Goal: Task Accomplishment & Management: Manage account settings

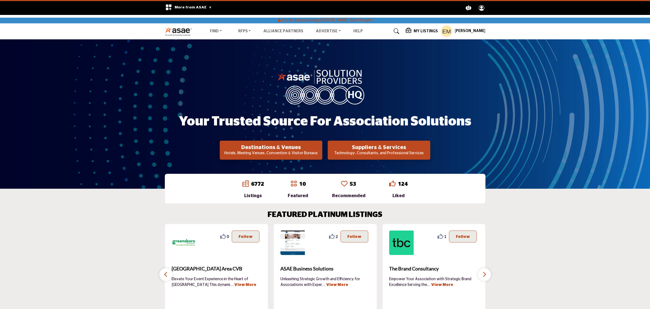
click at [416, 29] on h5 "My Listings" at bounding box center [426, 31] width 24 height 5
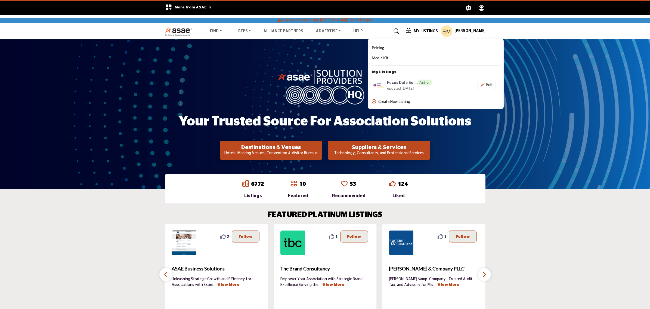
click at [477, 32] on h5 "Elizabeth Moon" at bounding box center [470, 31] width 31 height 5
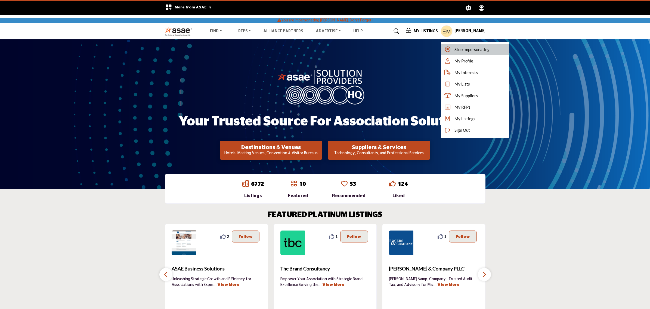
click at [476, 44] on div "Stop Impersonating" at bounding box center [475, 50] width 68 height 12
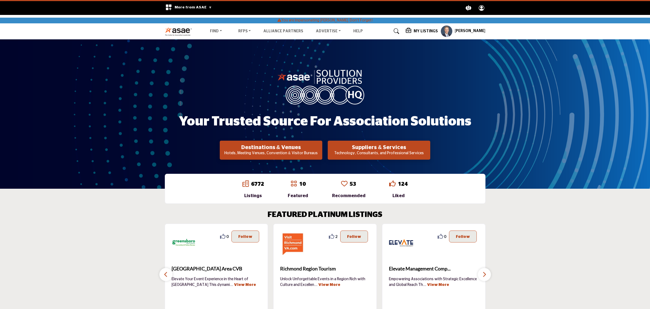
click at [423, 32] on h5 "My Listings" at bounding box center [426, 31] width 24 height 5
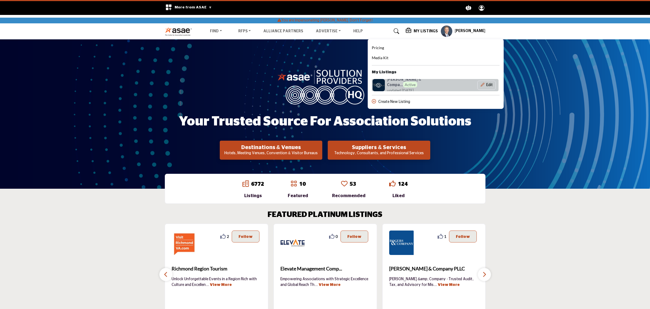
click at [397, 81] on h6 "Rogers & Compa... Active" at bounding box center [412, 83] width 51 height 10
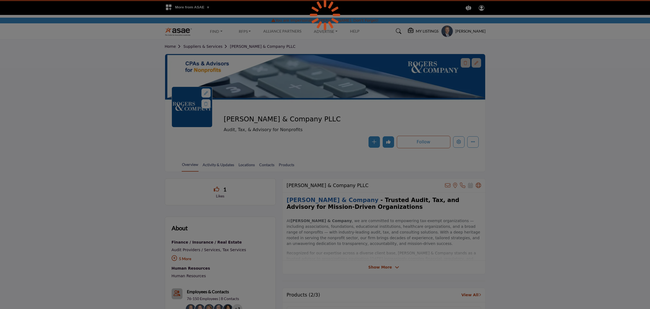
click at [458, 142] on div at bounding box center [325, 154] width 650 height 309
click at [459, 142] on icon "Edit company" at bounding box center [459, 142] width 4 height 4
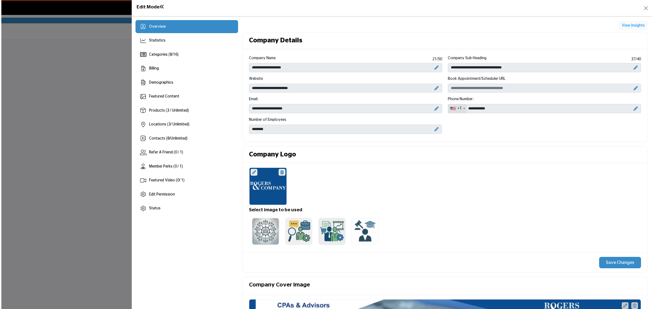
scroll to position [408, 0]
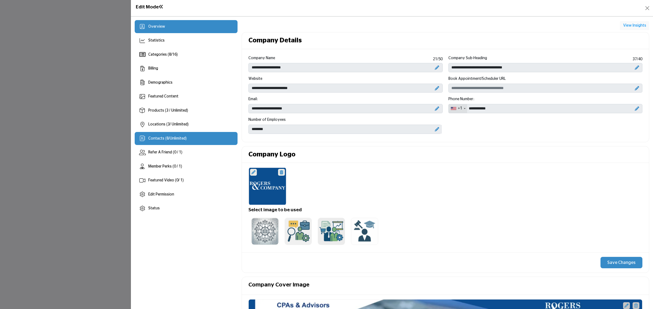
click at [179, 139] on span "Unlimited" at bounding box center [178, 139] width 16 height 4
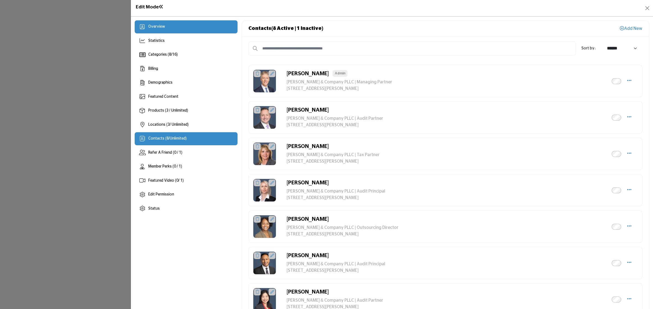
click at [172, 29] on div "Overview" at bounding box center [186, 26] width 103 height 13
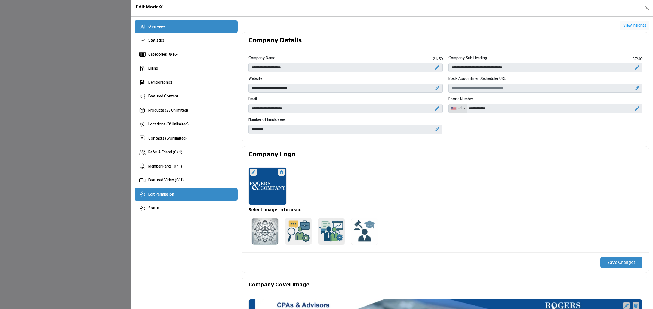
click at [163, 196] on span "Edit Permission" at bounding box center [161, 195] width 26 height 4
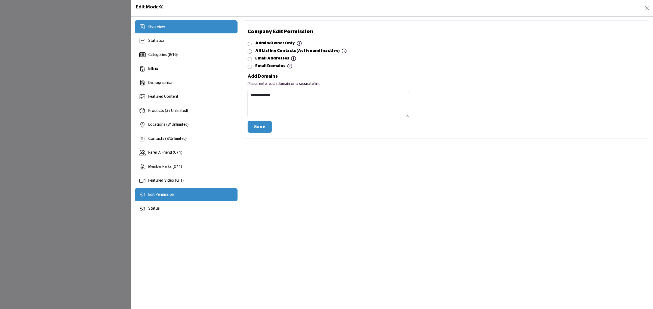
click at [179, 24] on div "Overview" at bounding box center [186, 26] width 103 height 13
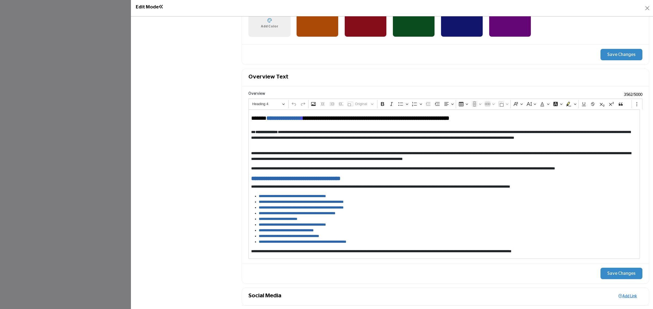
scroll to position [545, 0]
